Goal: Task Accomplishment & Management: Manage account settings

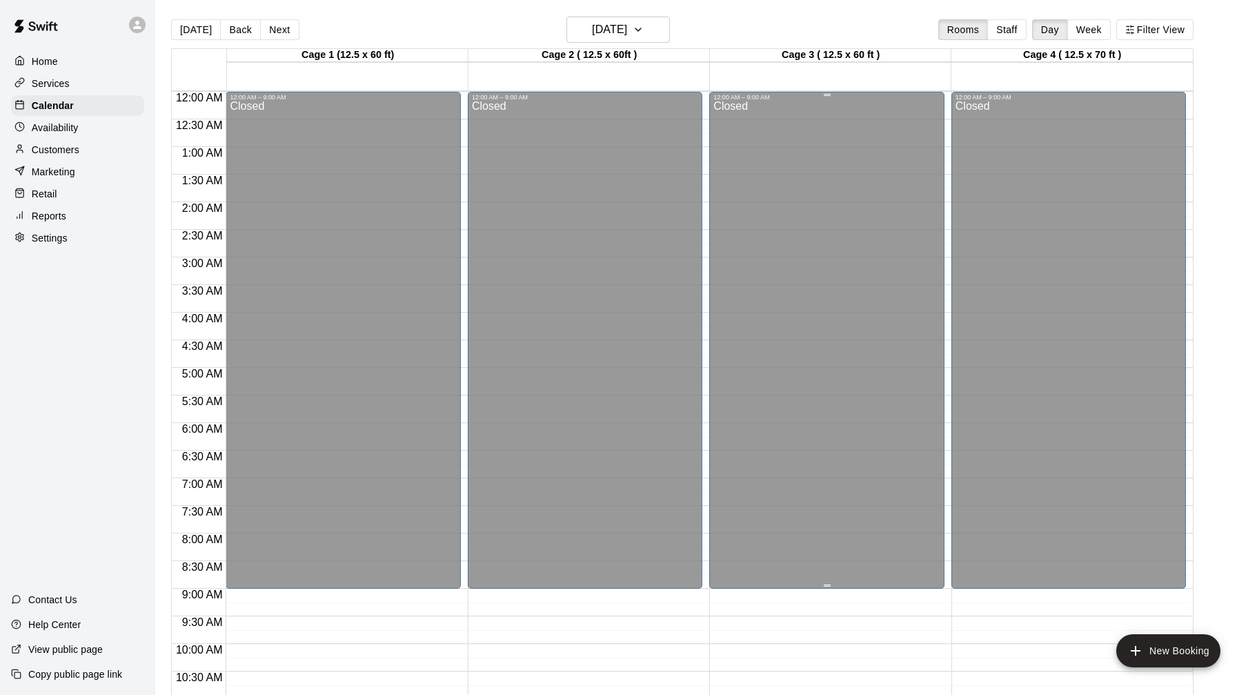
scroll to position [164, 0]
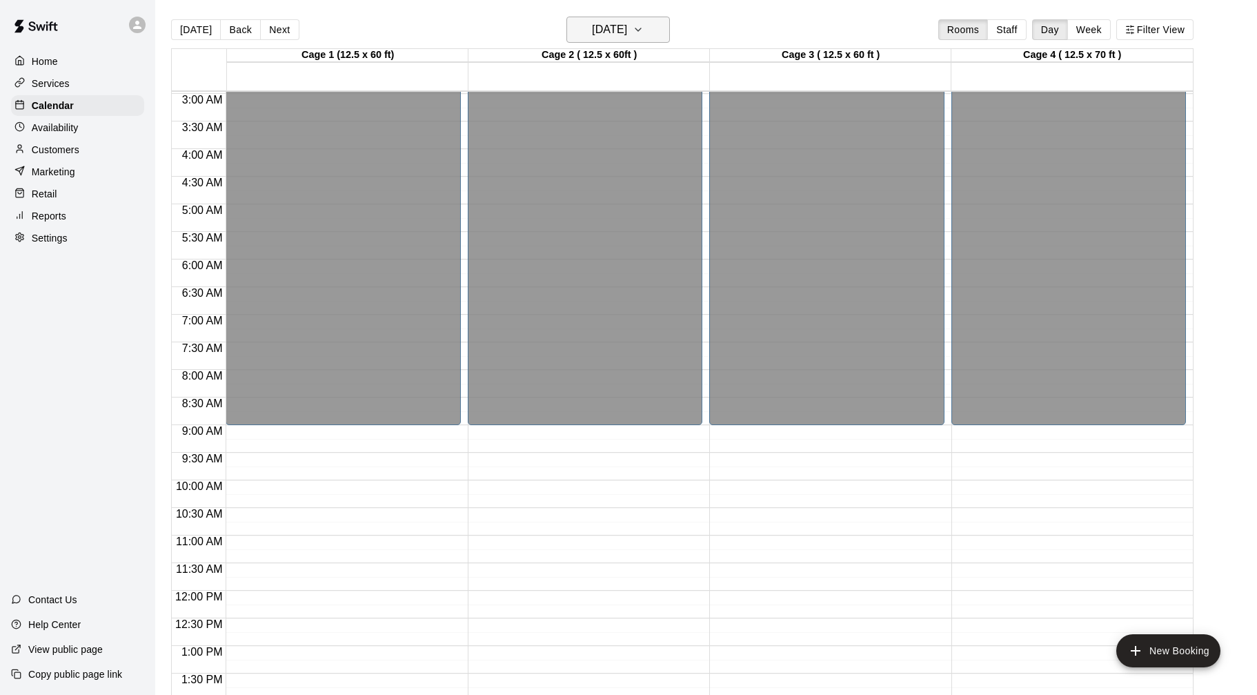
click at [627, 26] on h6 "[DATE]" at bounding box center [609, 29] width 35 height 19
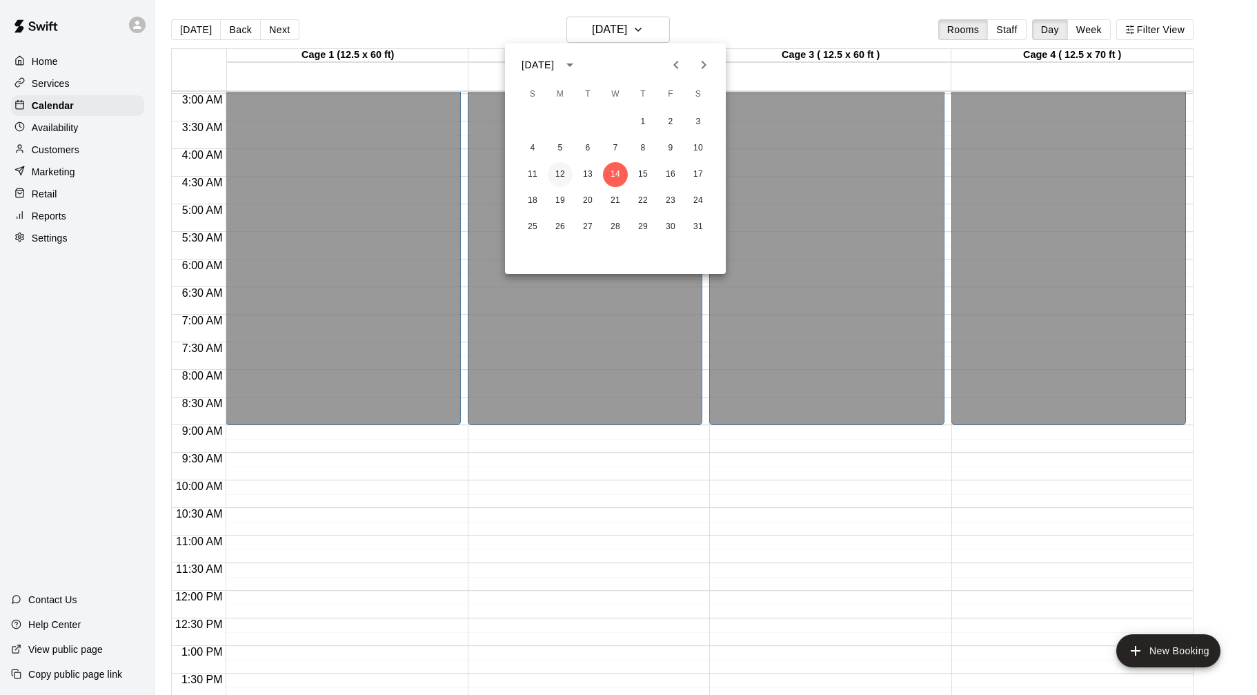
click at [566, 173] on button "12" at bounding box center [560, 174] width 25 height 25
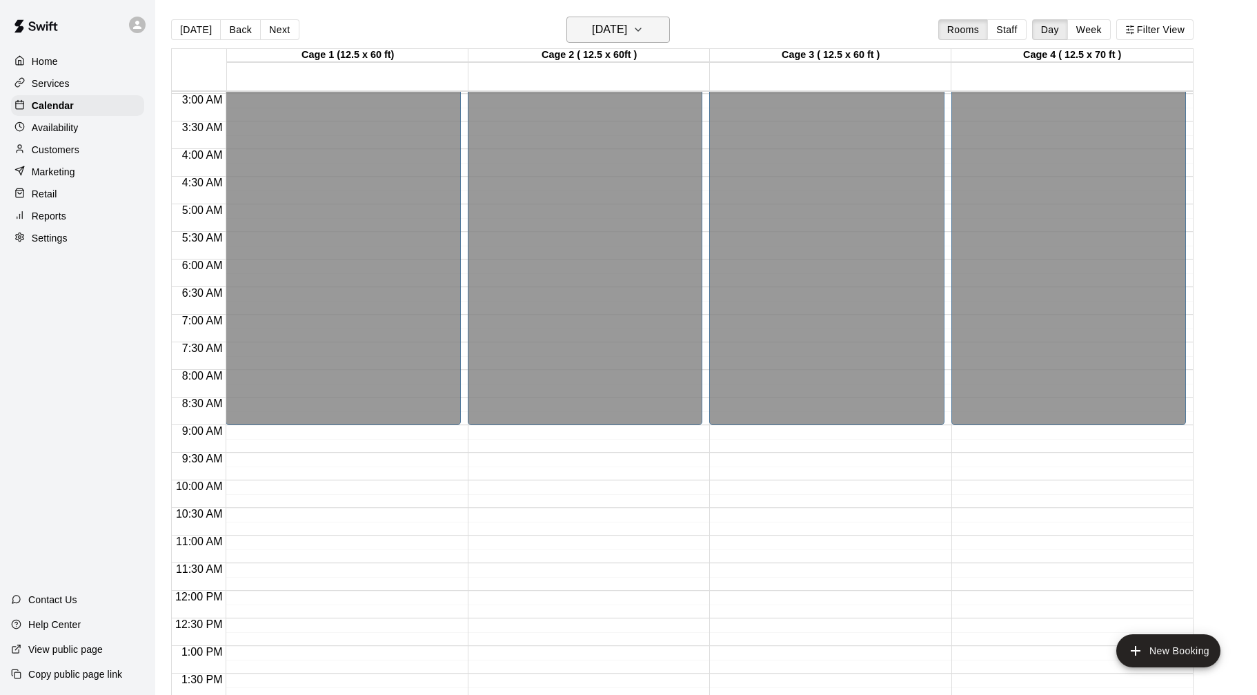
click at [627, 30] on h6 "[DATE]" at bounding box center [609, 29] width 35 height 19
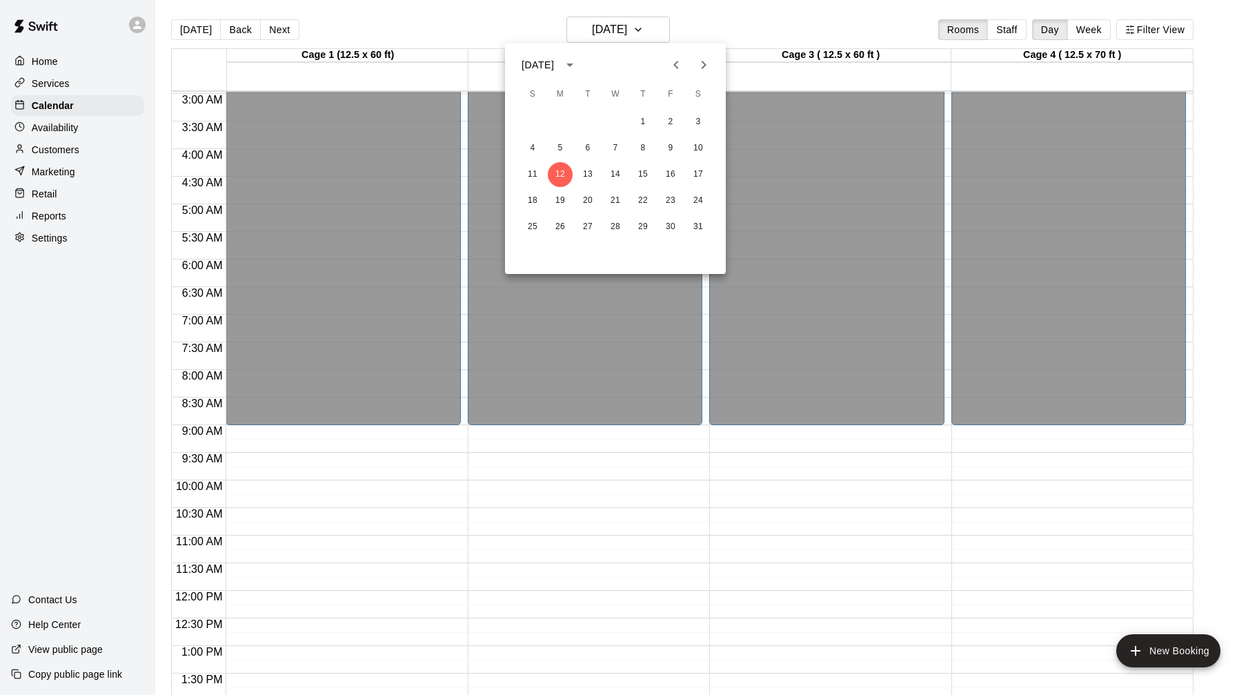
click at [679, 61] on icon "Previous month" at bounding box center [676, 65] width 17 height 17
click at [675, 65] on icon "Previous month" at bounding box center [675, 65] width 5 height 8
click at [564, 175] on button "15" at bounding box center [560, 174] width 25 height 25
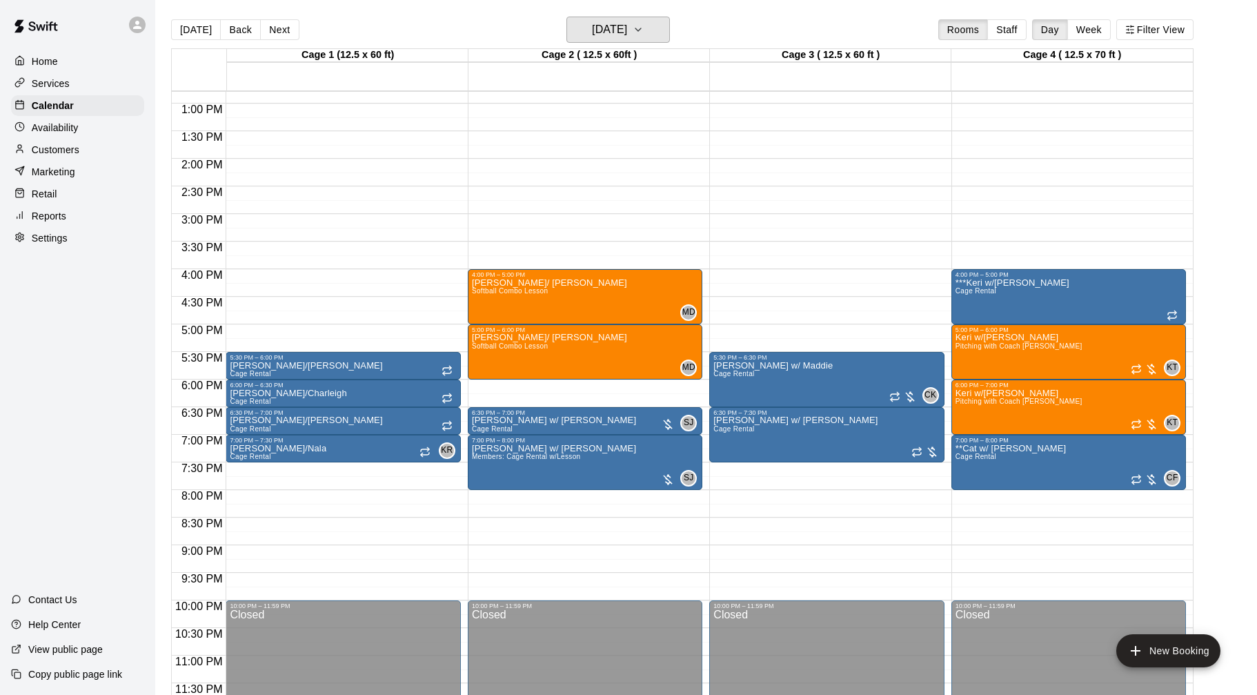
scroll to position [22, 0]
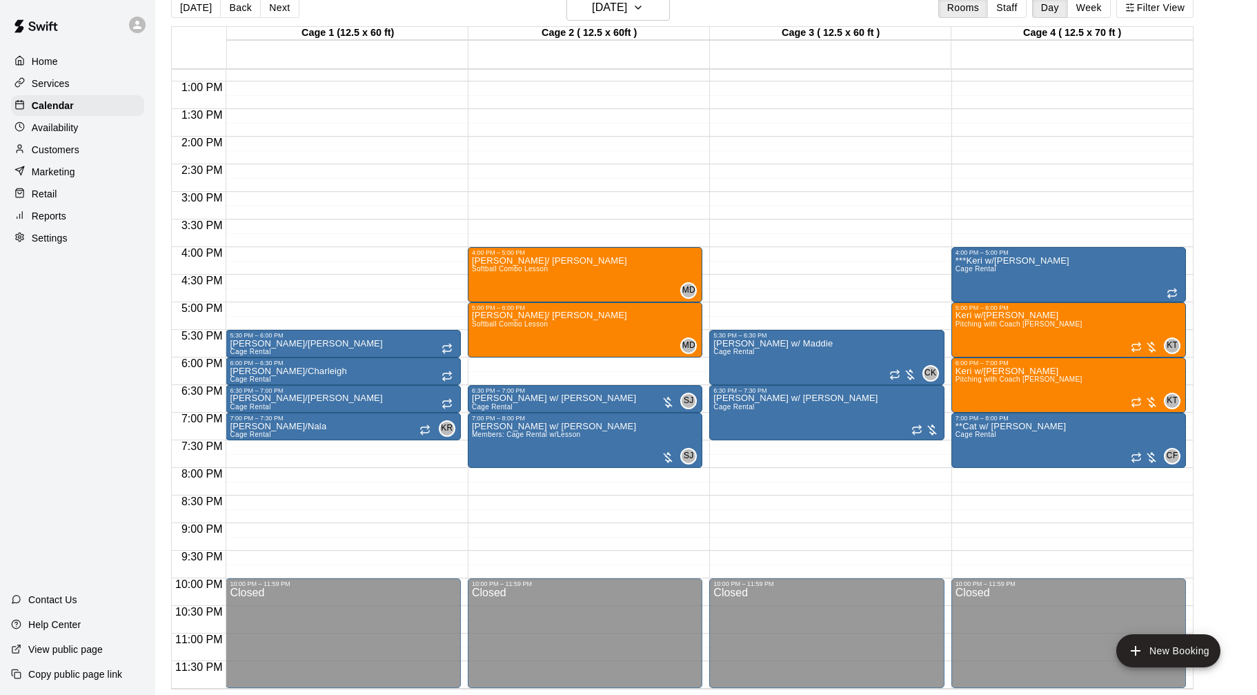
click at [85, 146] on div "Customers" at bounding box center [77, 149] width 133 height 21
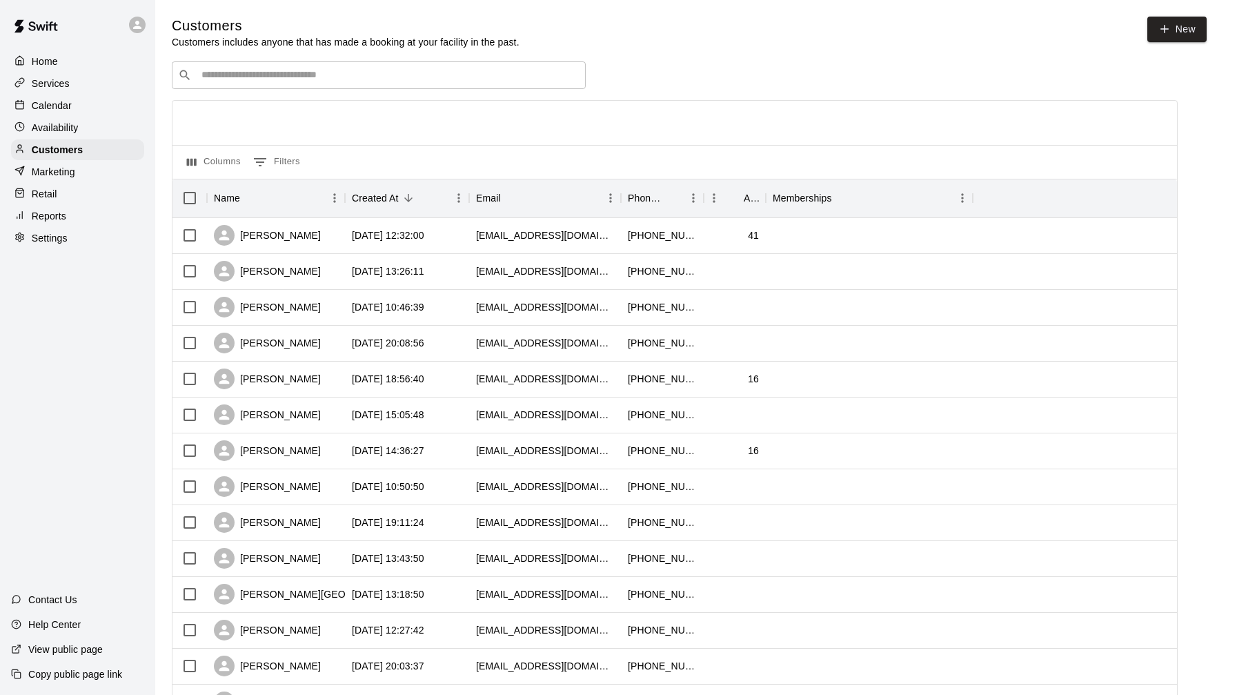
click at [490, 80] on input "Search customers by name or email" at bounding box center [388, 75] width 382 height 14
type input "***"
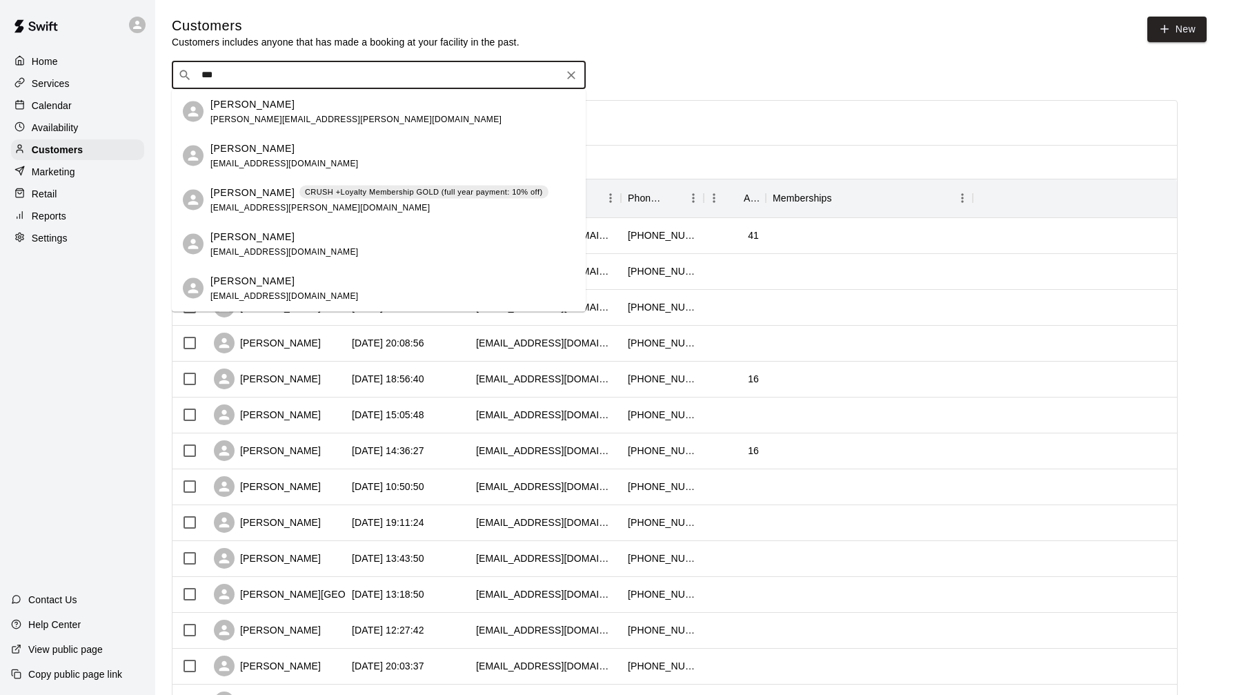
click at [297, 210] on div "[PERSON_NAME] CRUSH +Loyalty Membership GOLD (full year payment: 10% off) [EMAI…" at bounding box center [379, 200] width 338 height 30
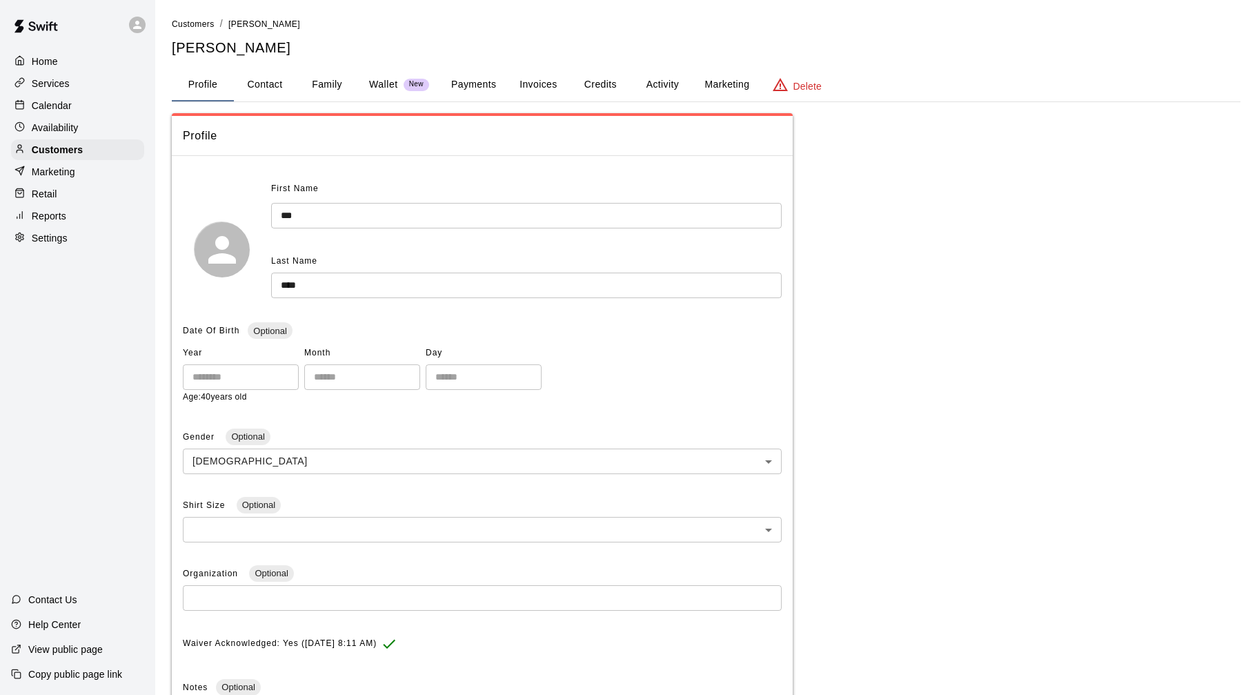
scroll to position [63, 0]
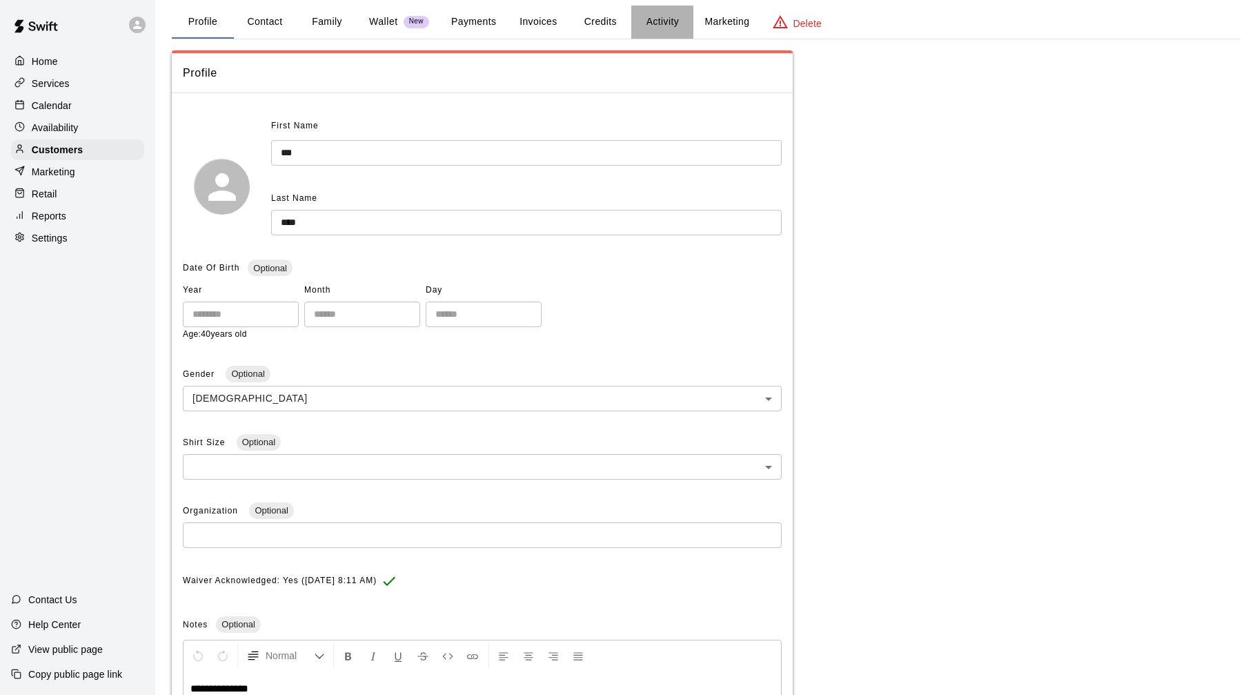
click at [666, 21] on button "Activity" at bounding box center [662, 22] width 62 height 33
